Goal: Task Accomplishment & Management: Manage account settings

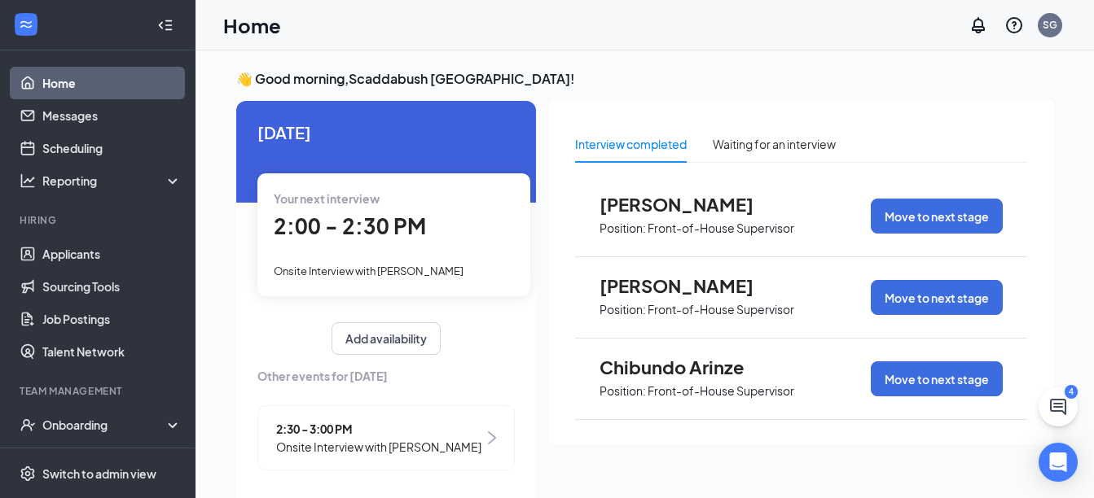
scroll to position [34, 0]
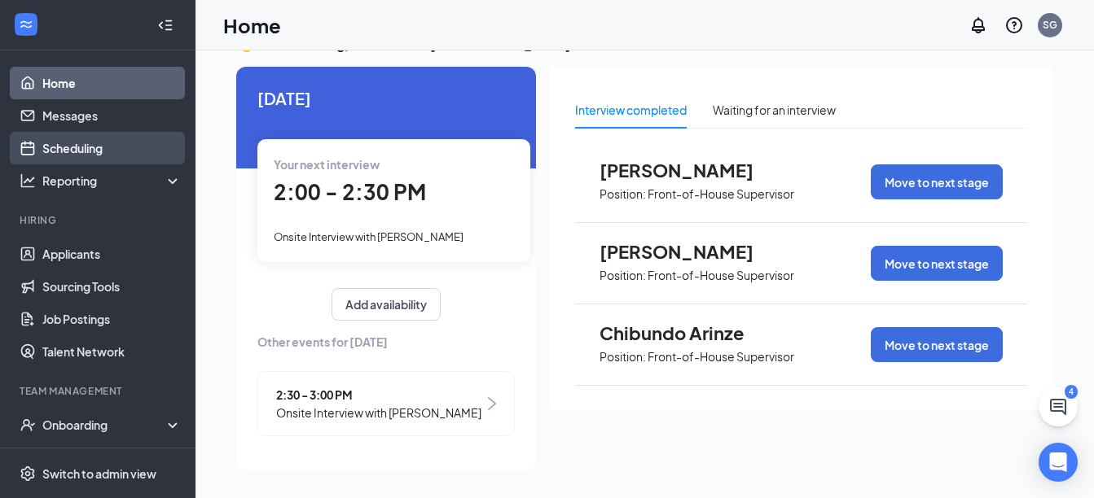
click at [81, 142] on link "Scheduling" at bounding box center [111, 148] width 139 height 33
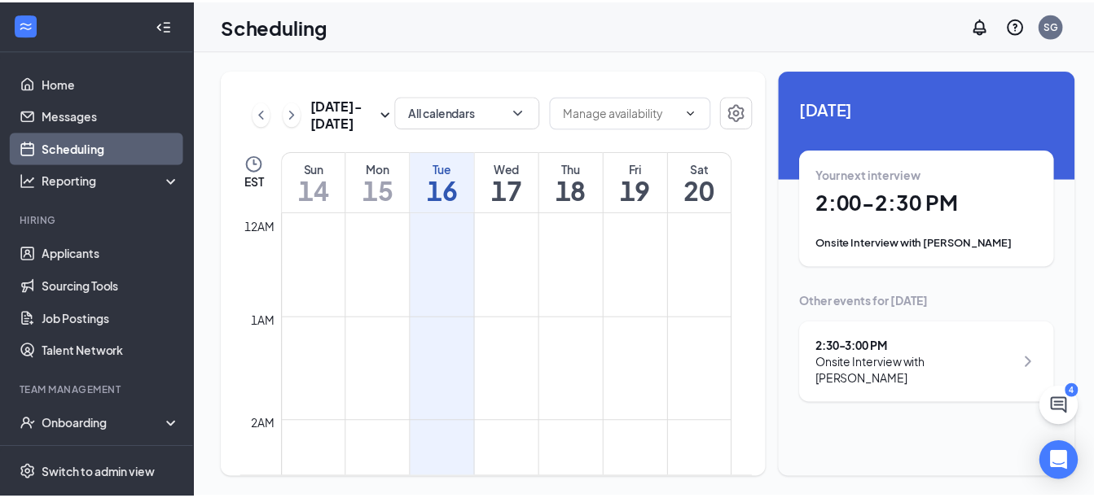
scroll to position [801, 0]
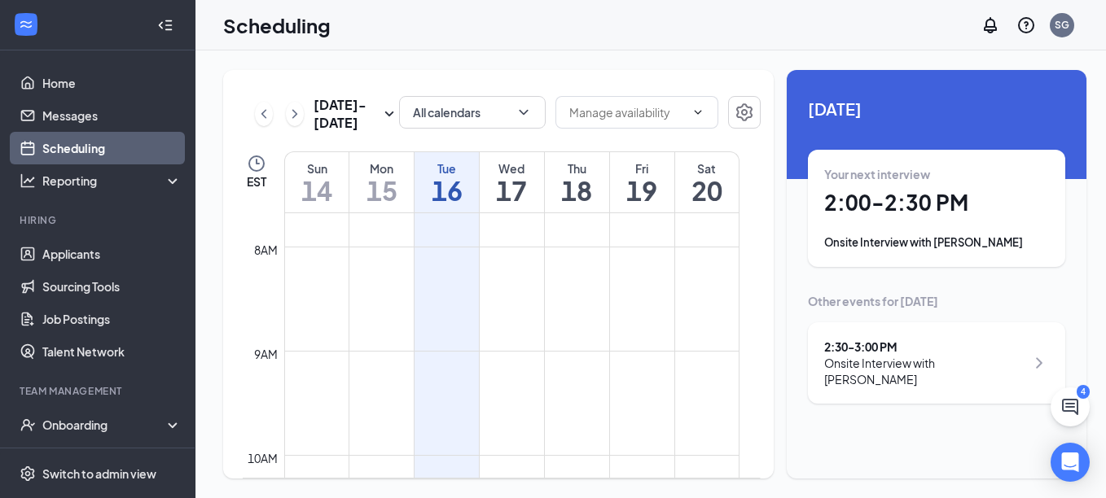
click at [1034, 359] on icon "ChevronRight" at bounding box center [1039, 363] width 20 height 20
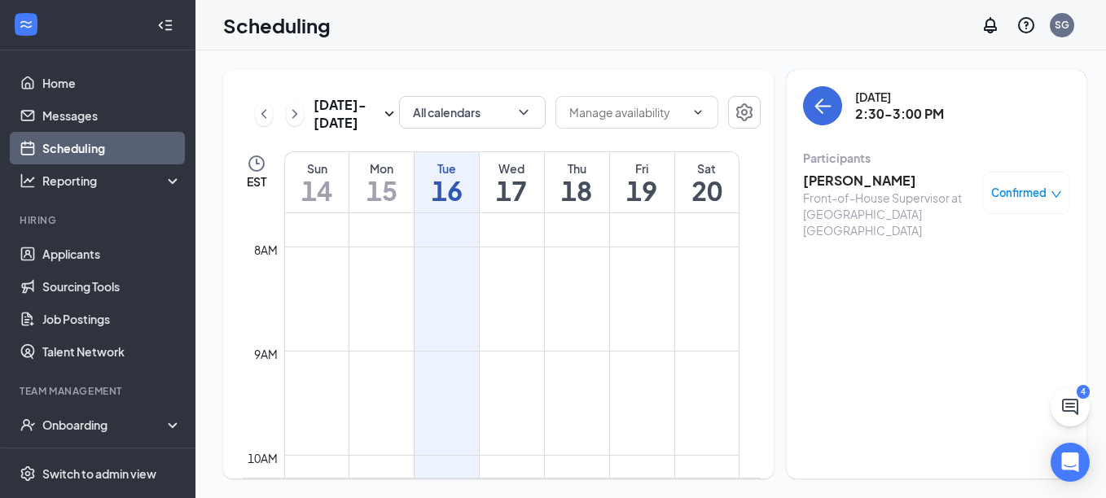
click at [616, 346] on td at bounding box center [511, 338] width 455 height 26
click at [69, 254] on link "Applicants" at bounding box center [111, 254] width 139 height 33
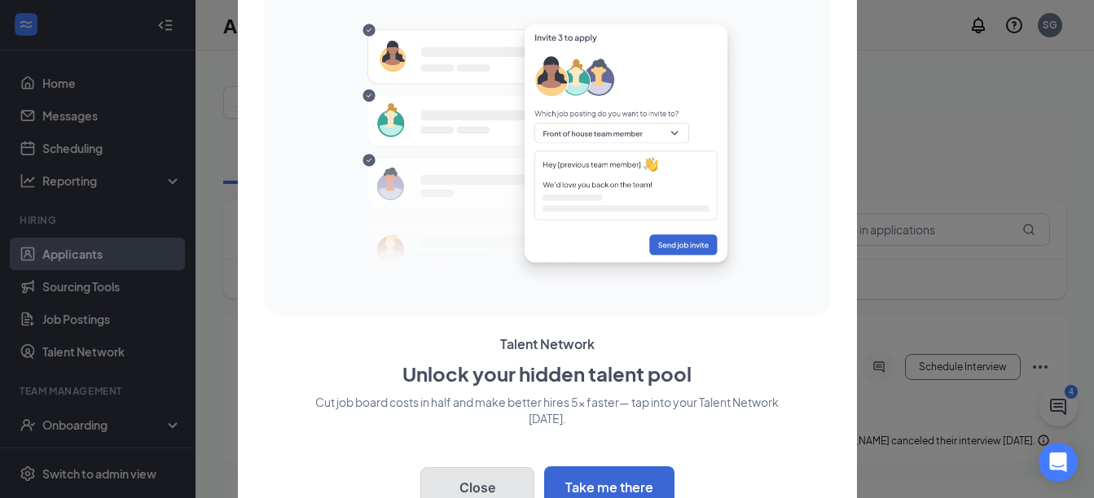
click at [491, 485] on button "Close" at bounding box center [477, 487] width 114 height 41
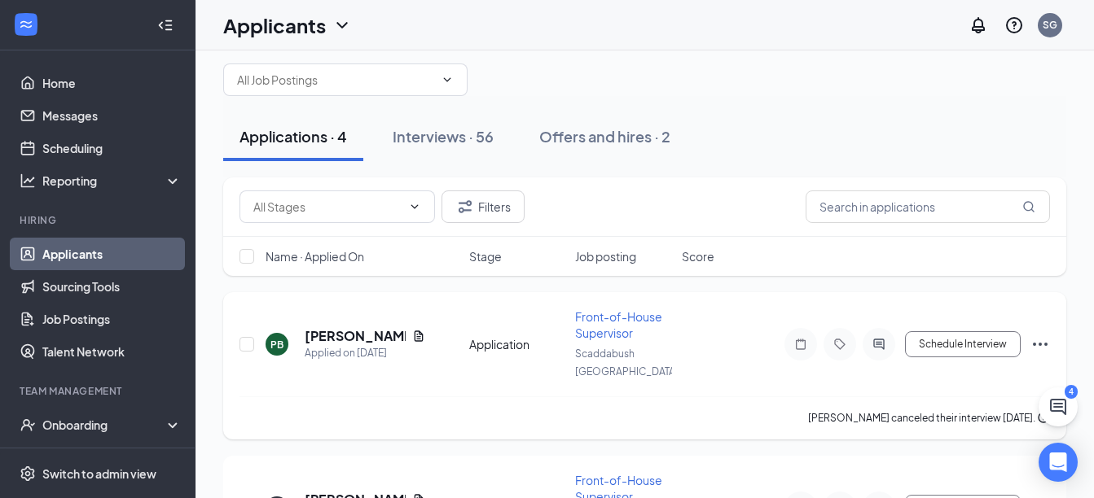
scroll to position [22, 0]
click at [441, 130] on div "Interviews · 56" at bounding box center [443, 137] width 101 height 20
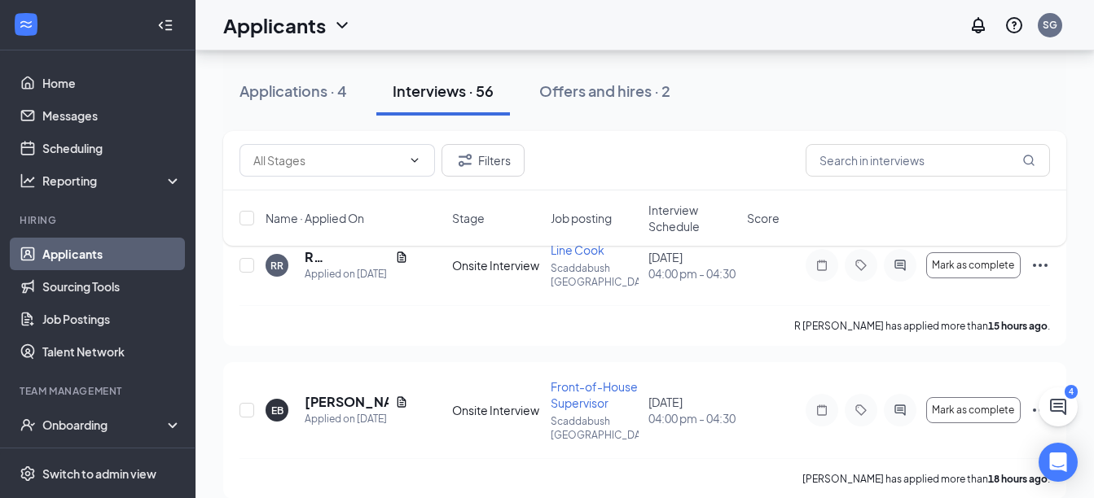
scroll to position [150, 0]
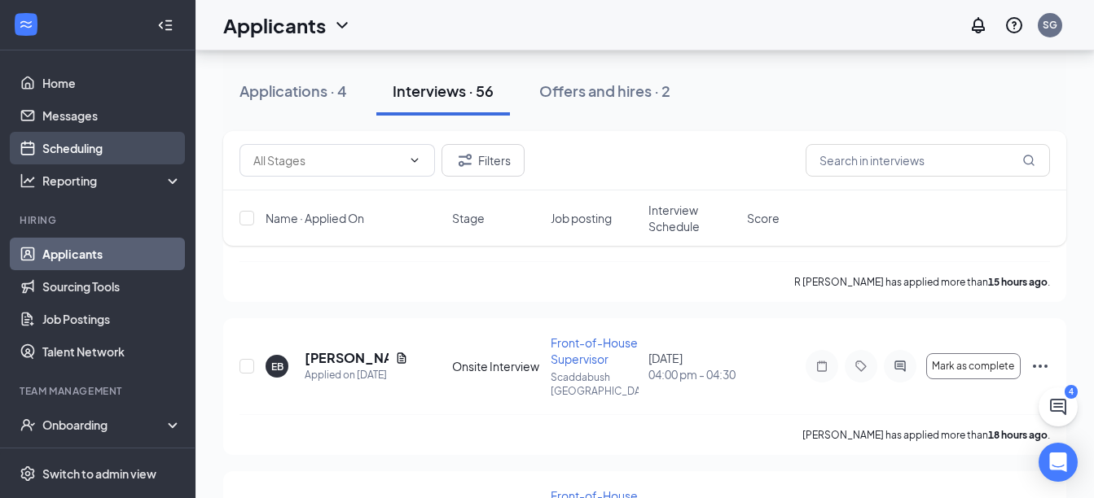
click at [90, 147] on link "Scheduling" at bounding box center [111, 148] width 139 height 33
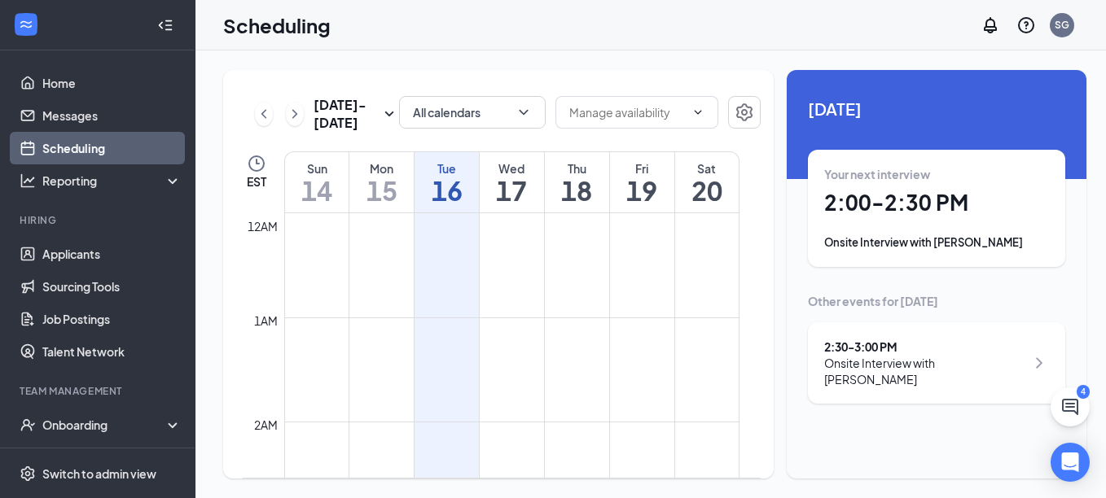
scroll to position [801, 0]
click at [897, 217] on div "Your next interview 2:00 - 2:30 PM Onsite Interview with [PERSON_NAME]" at bounding box center [936, 208] width 225 height 85
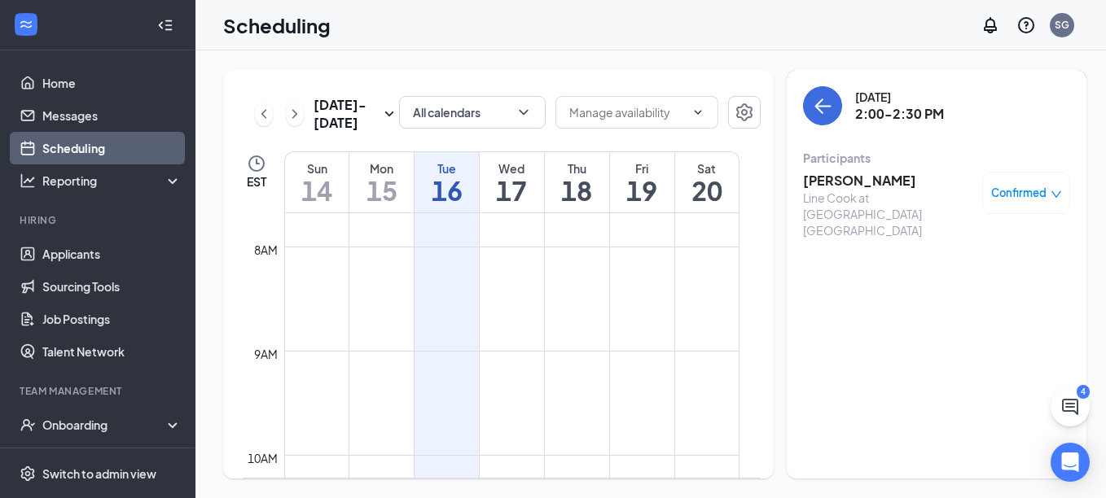
click at [836, 177] on h3 "[PERSON_NAME]" at bounding box center [888, 181] width 171 height 18
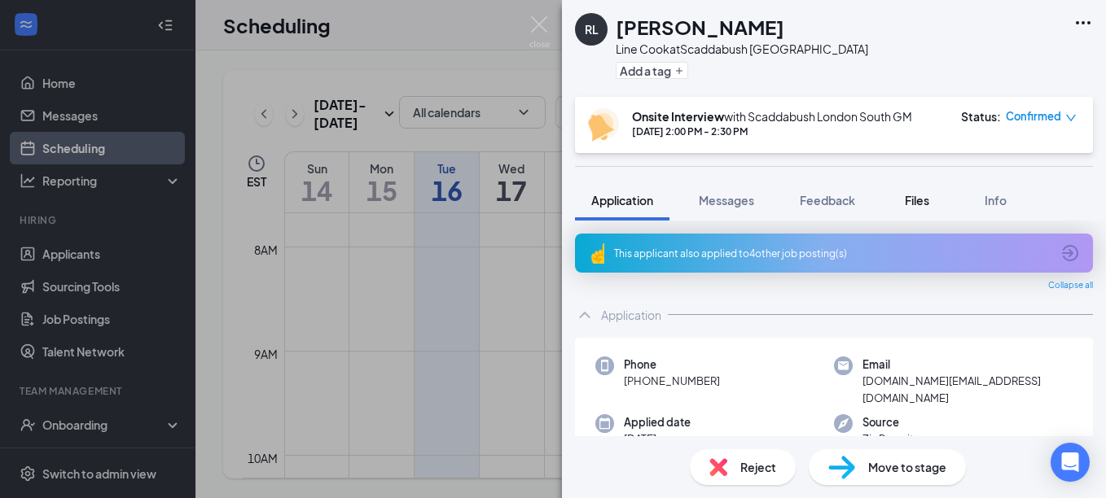
click at [929, 205] on span "Files" at bounding box center [917, 200] width 24 height 15
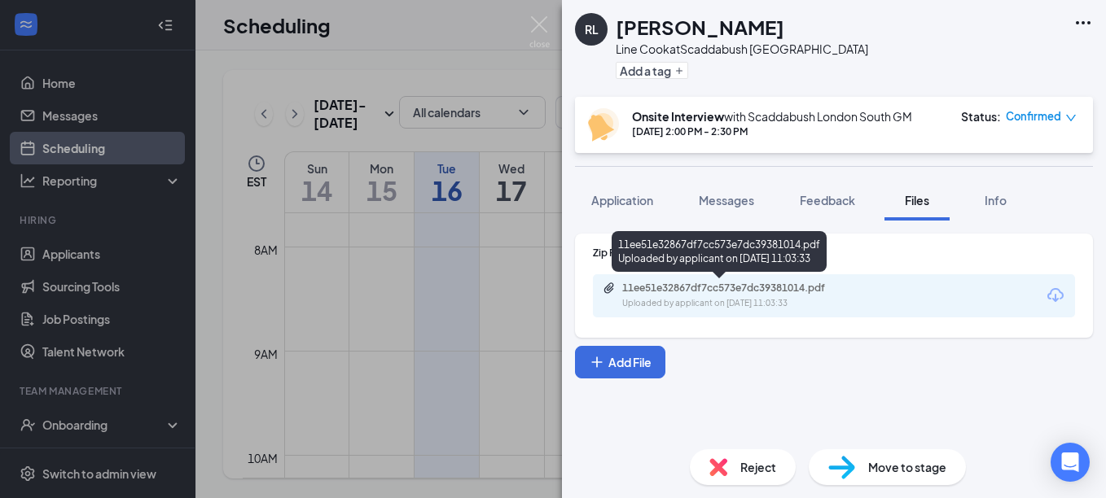
click at [682, 284] on div "11ee51e32867df7cc573e7dc39381014.pdf" at bounding box center [736, 288] width 228 height 13
